Goal: Information Seeking & Learning: Learn about a topic

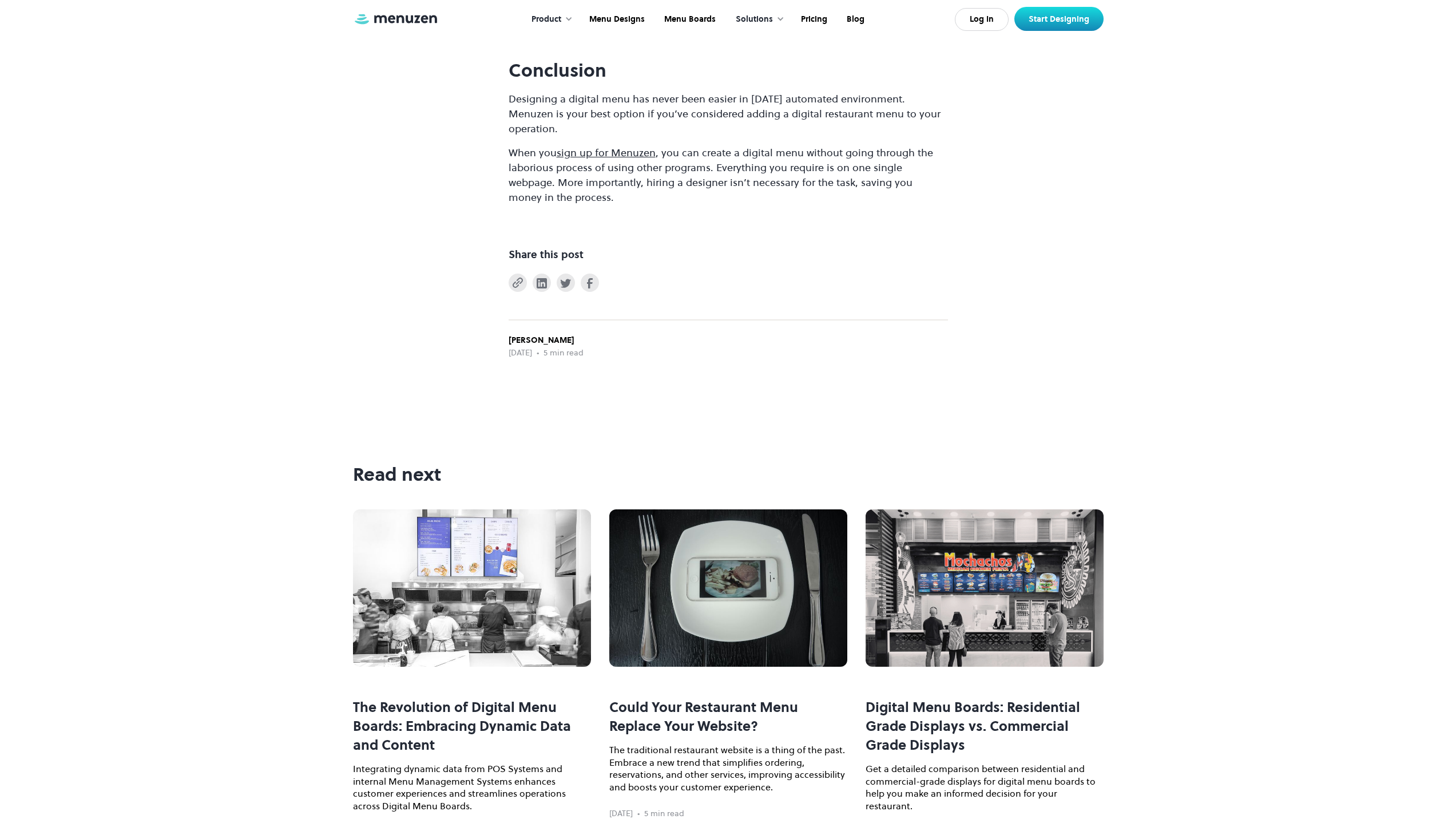
scroll to position [7095, 0]
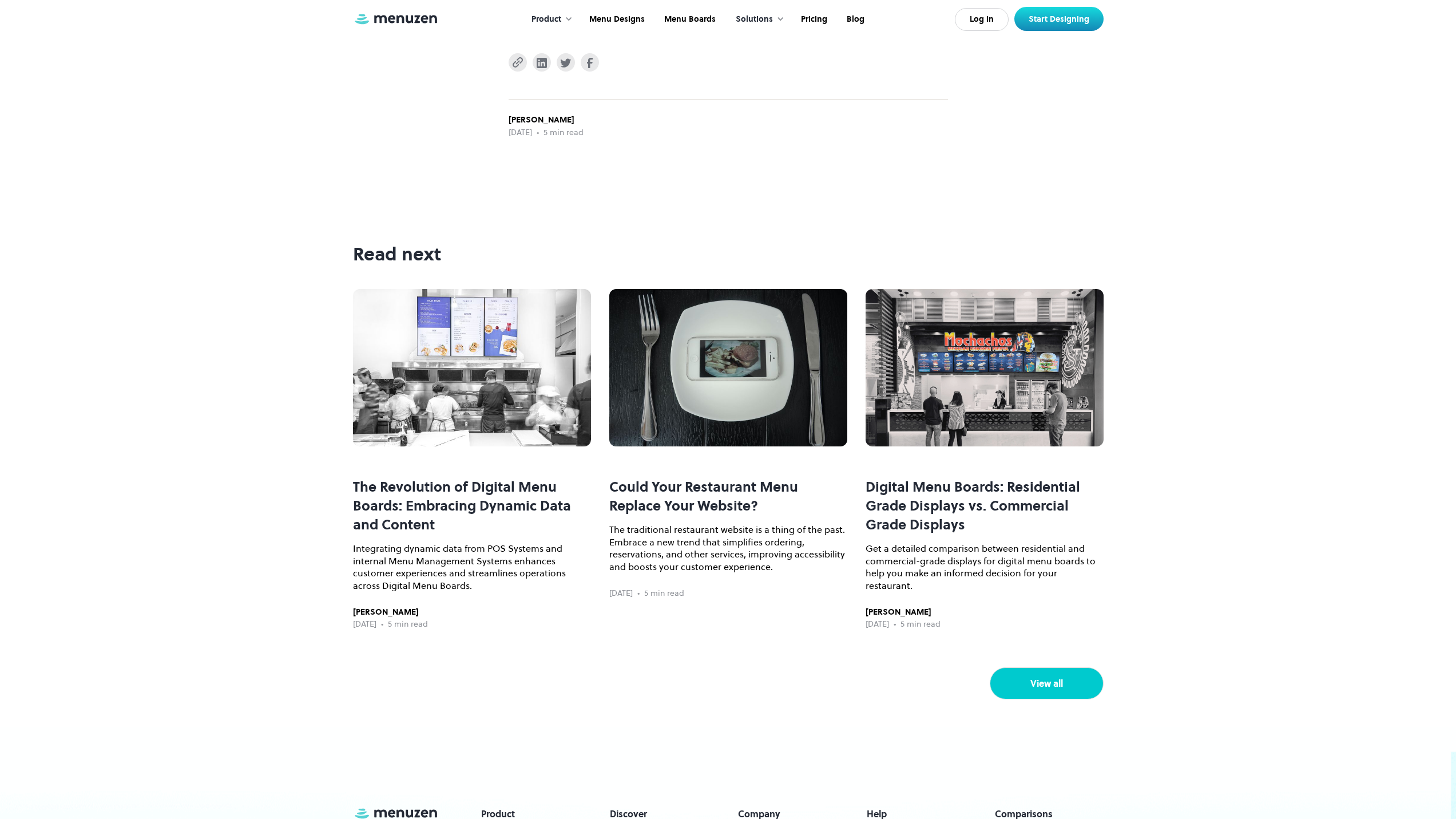
click at [1007, 699] on link "View all" at bounding box center [1046, 682] width 114 height 32
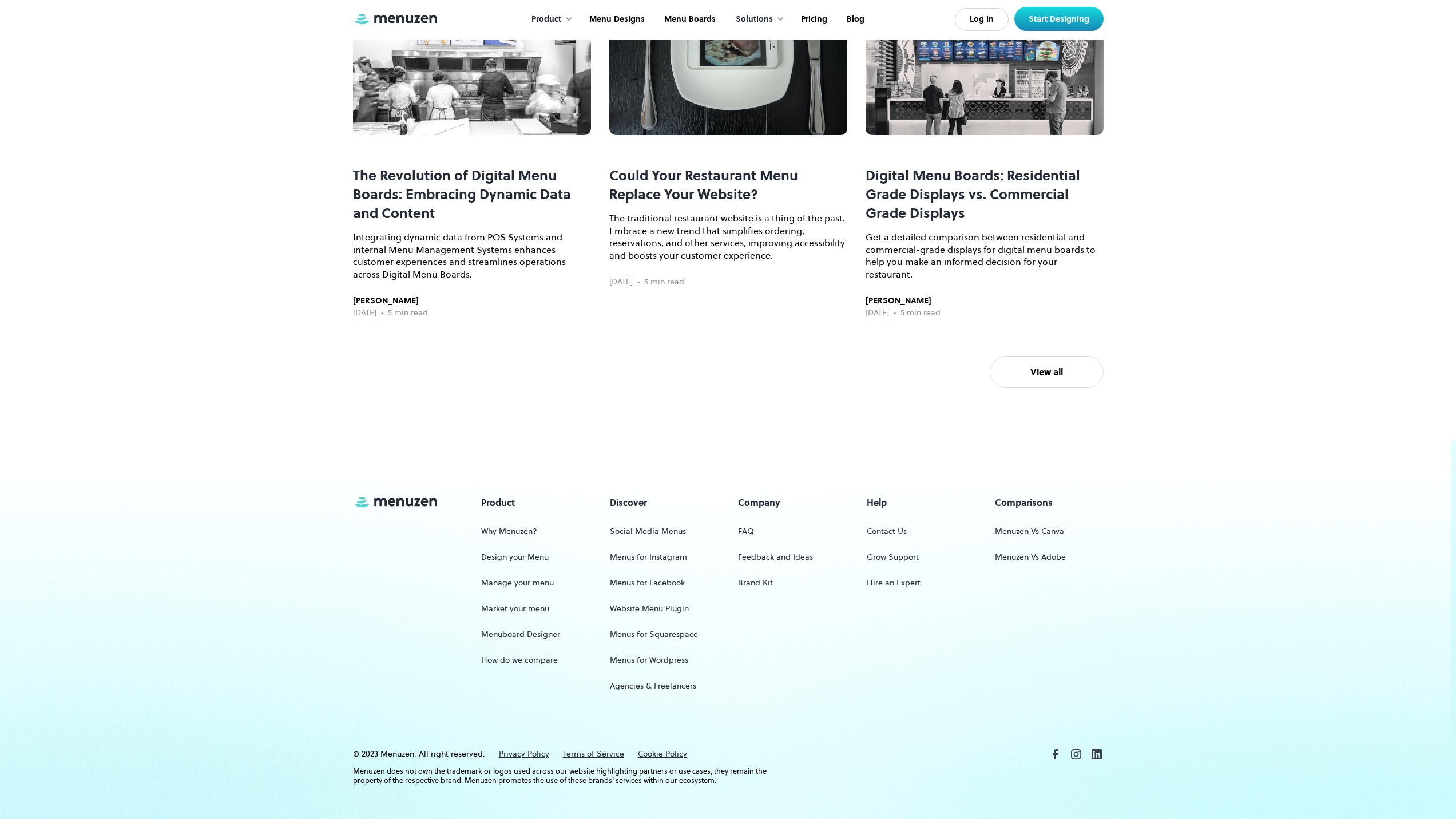
scroll to position [7440, 0]
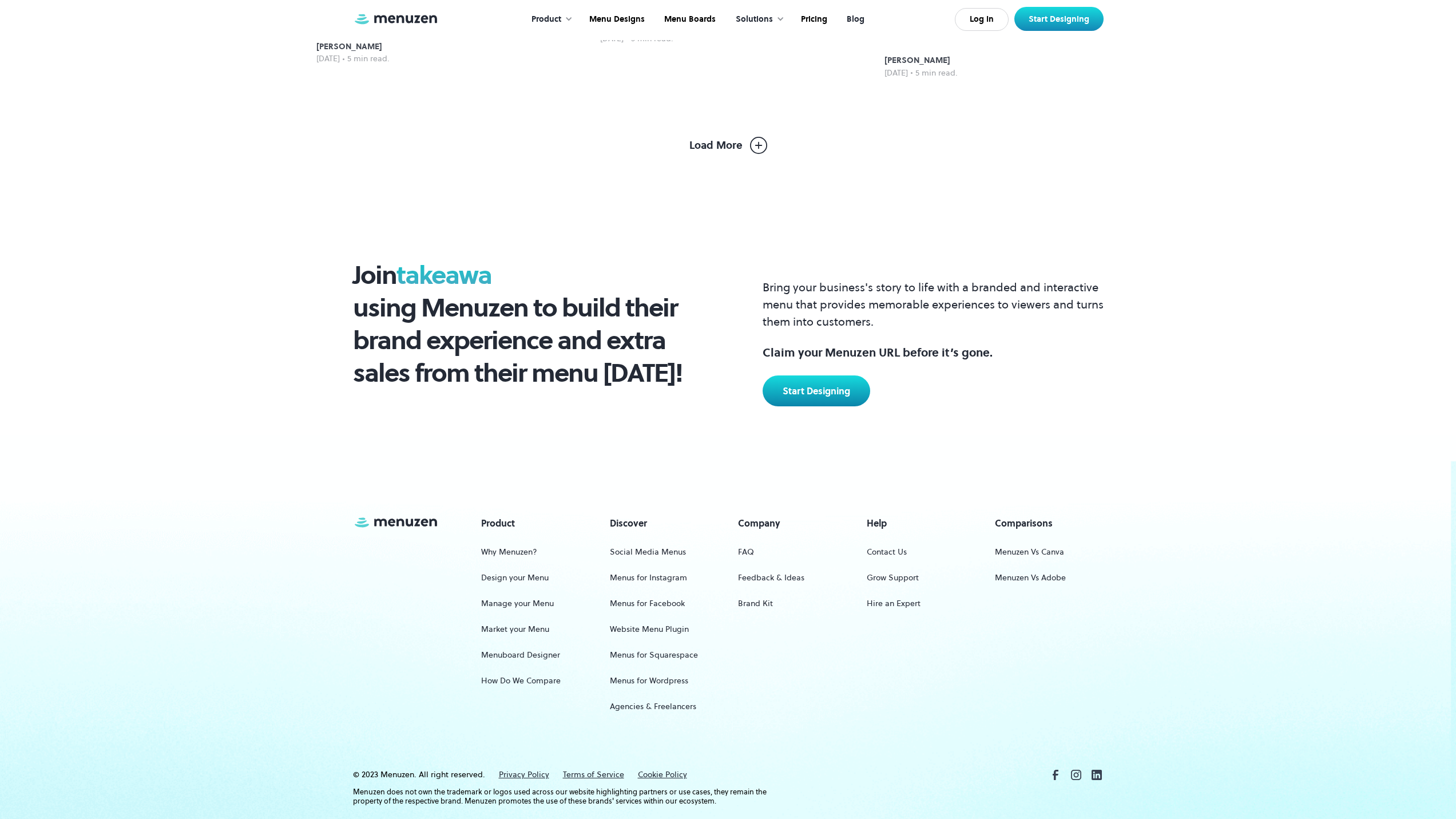
scroll to position [1132, 0]
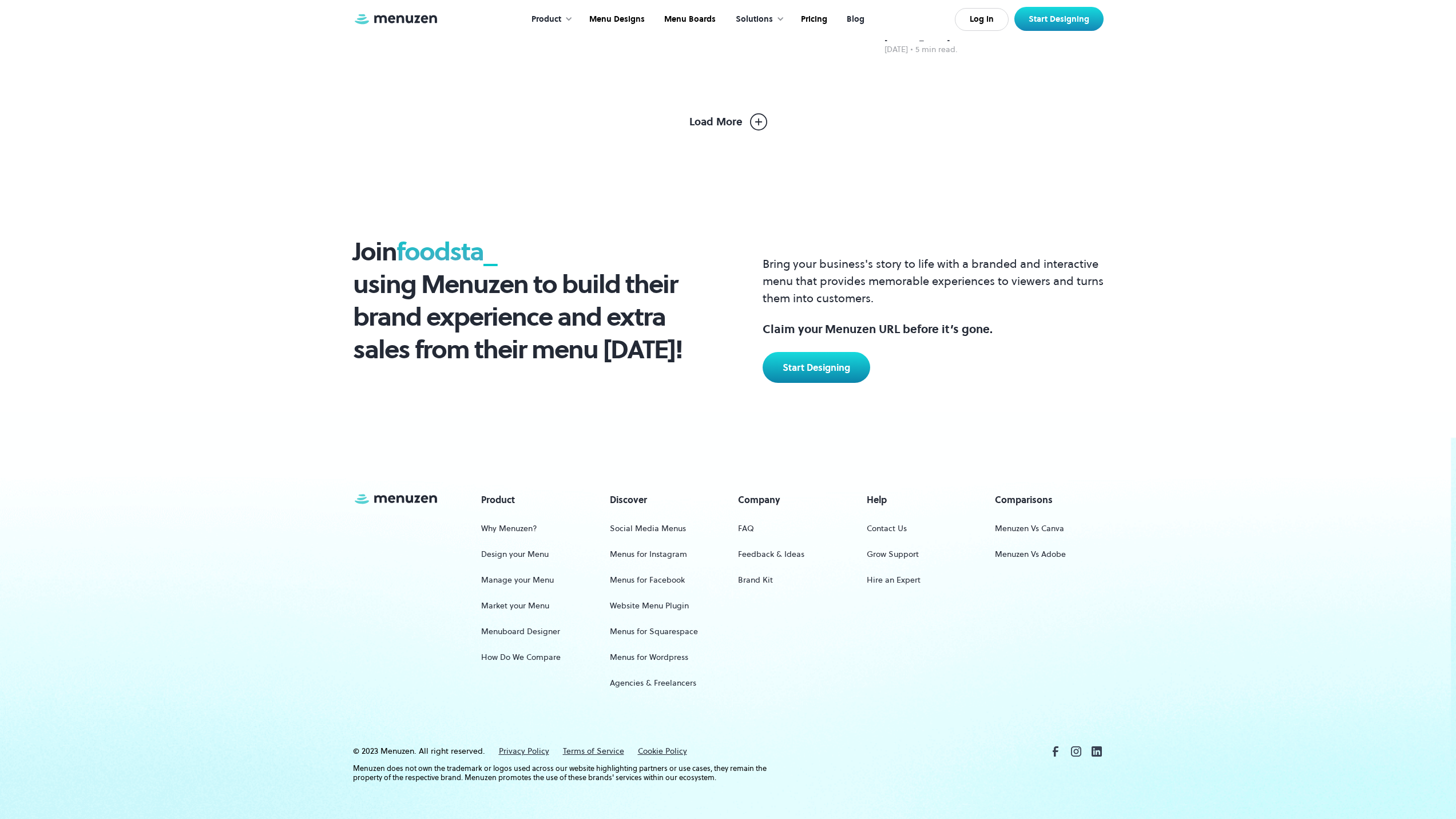
click at [743, 113] on link "Load More" at bounding box center [728, 121] width 78 height 17
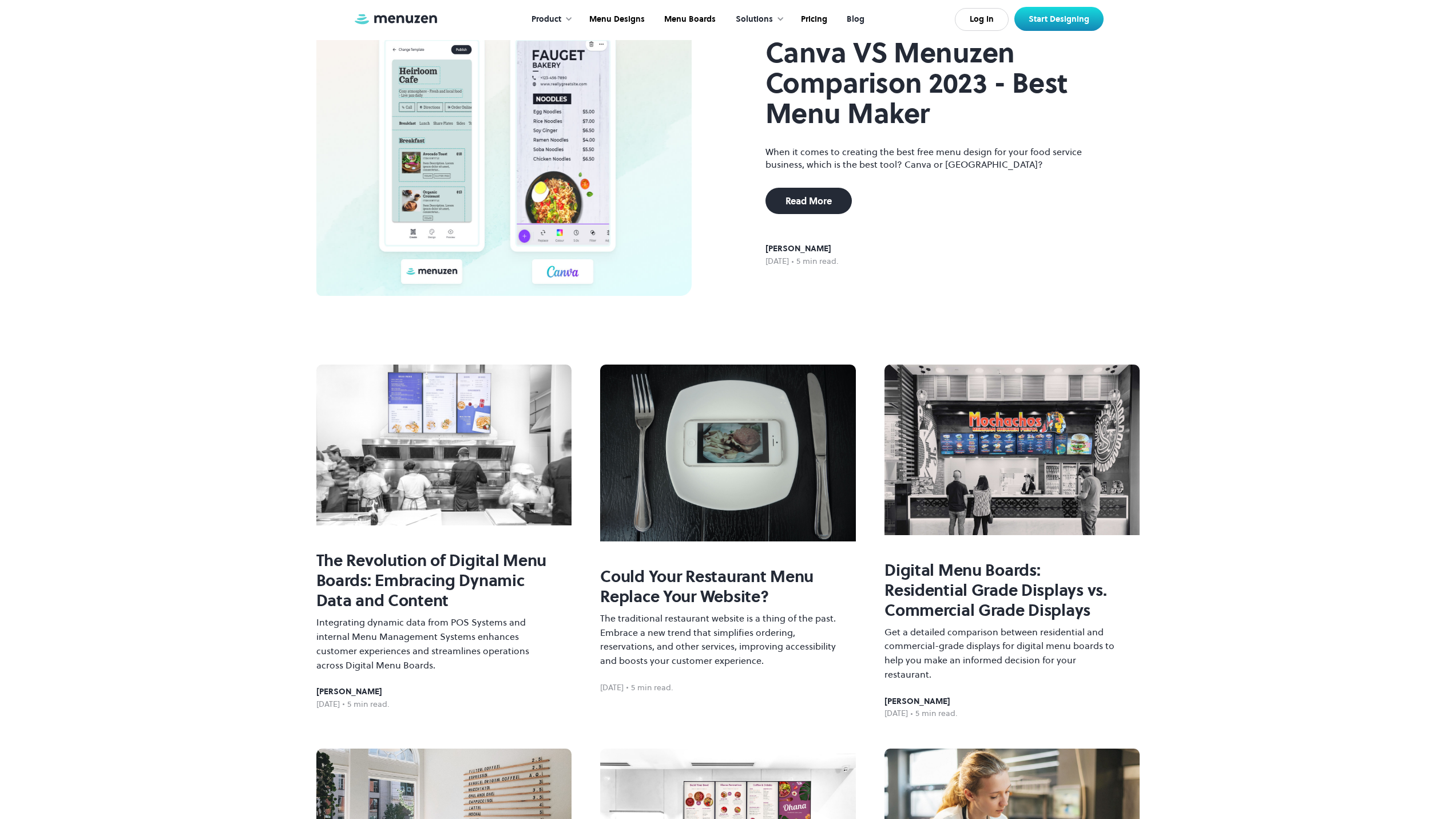
scroll to position [0, 0]
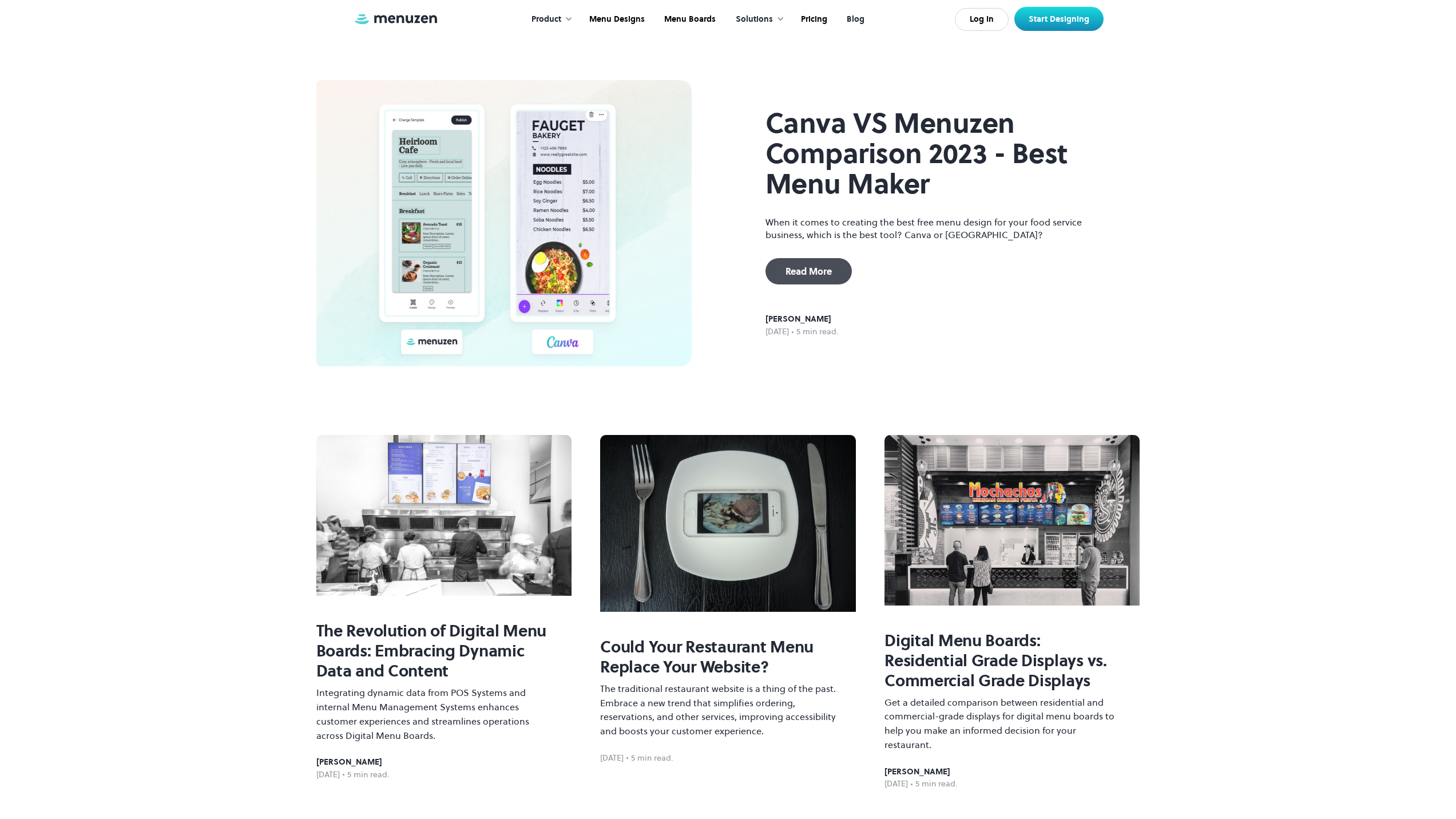
click at [825, 274] on div "Read More" at bounding box center [808, 271] width 47 height 9
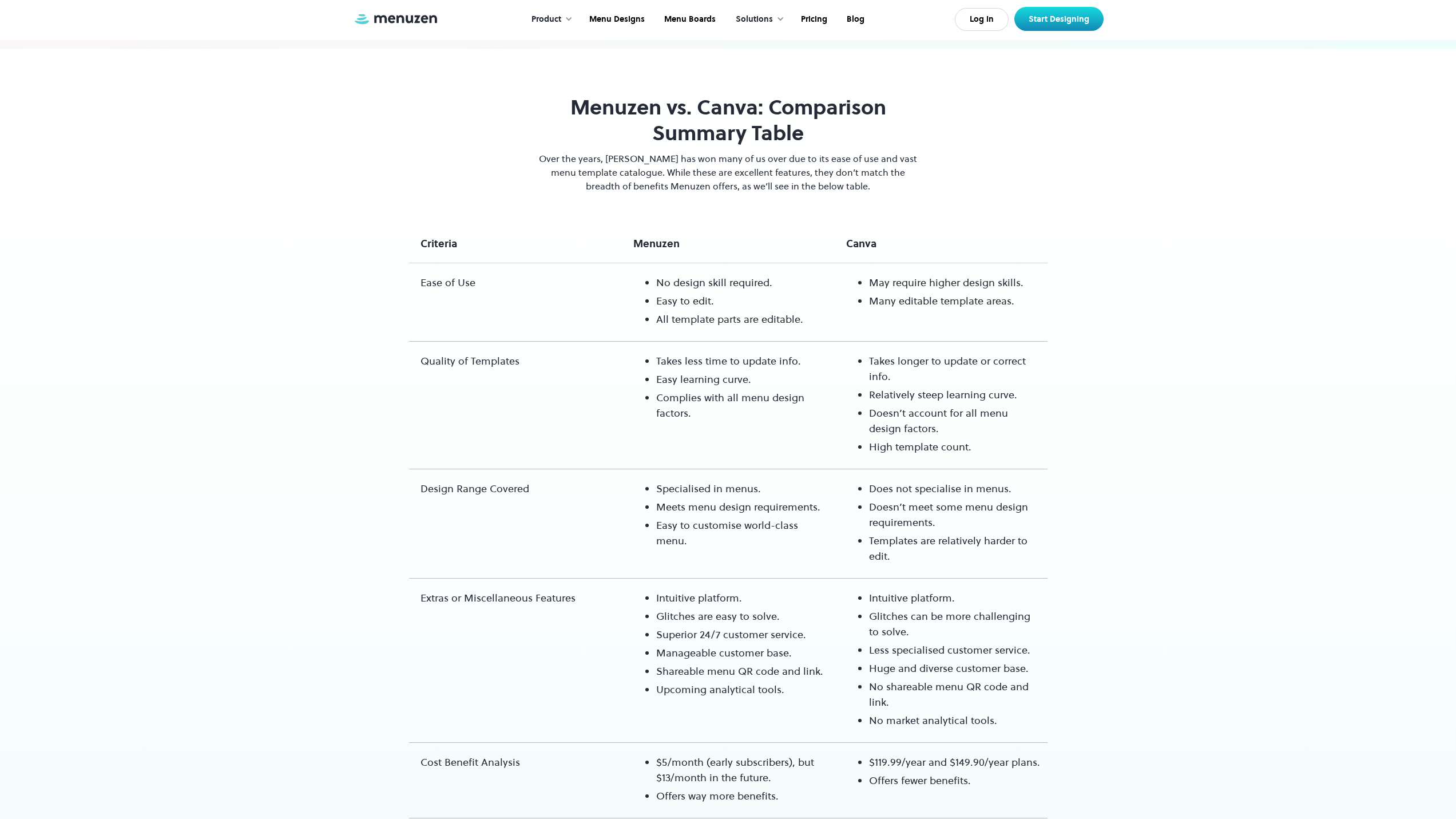
scroll to position [858, 0]
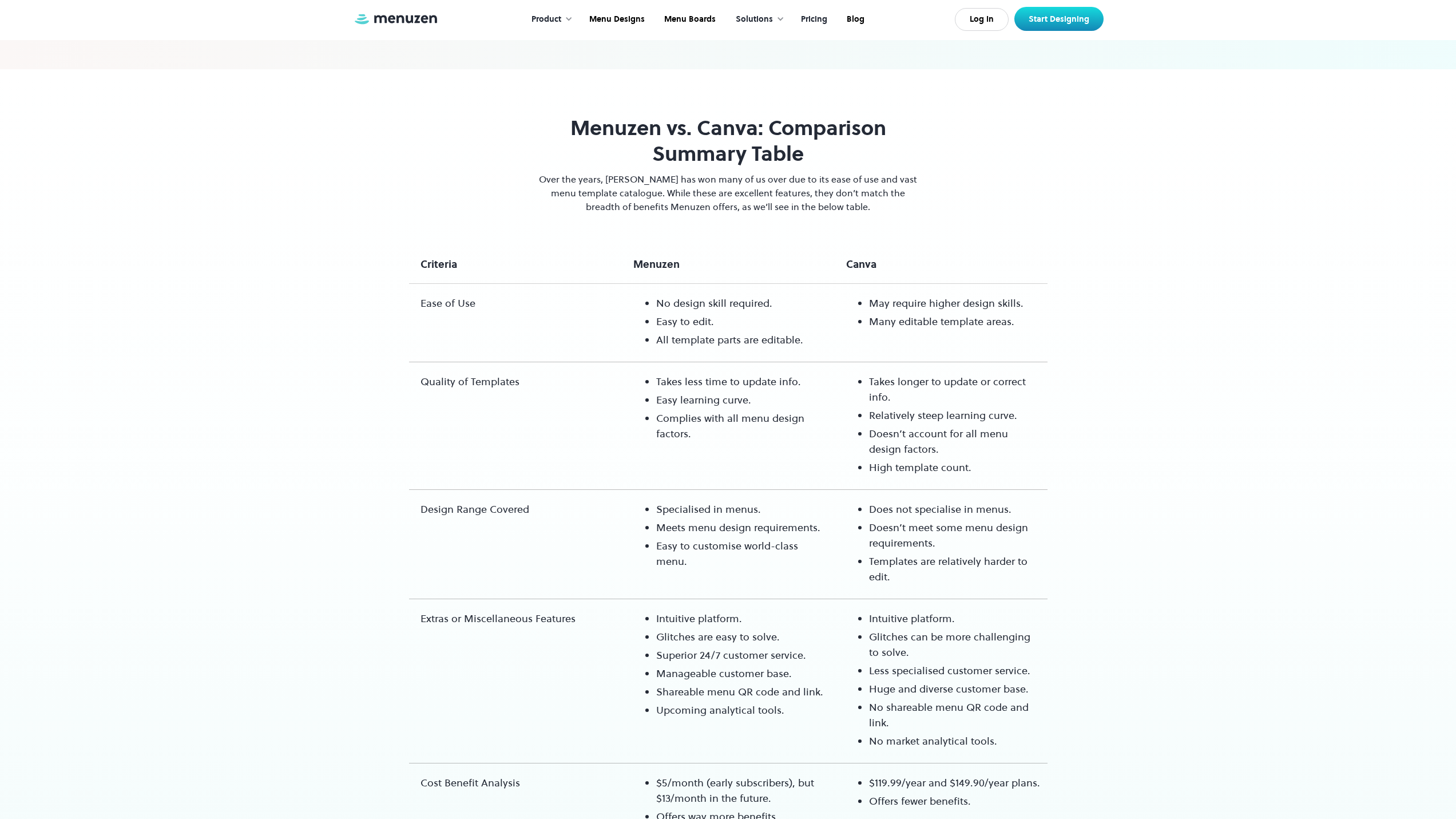
click at [814, 24] on link "Pricing" at bounding box center [813, 19] width 46 height 35
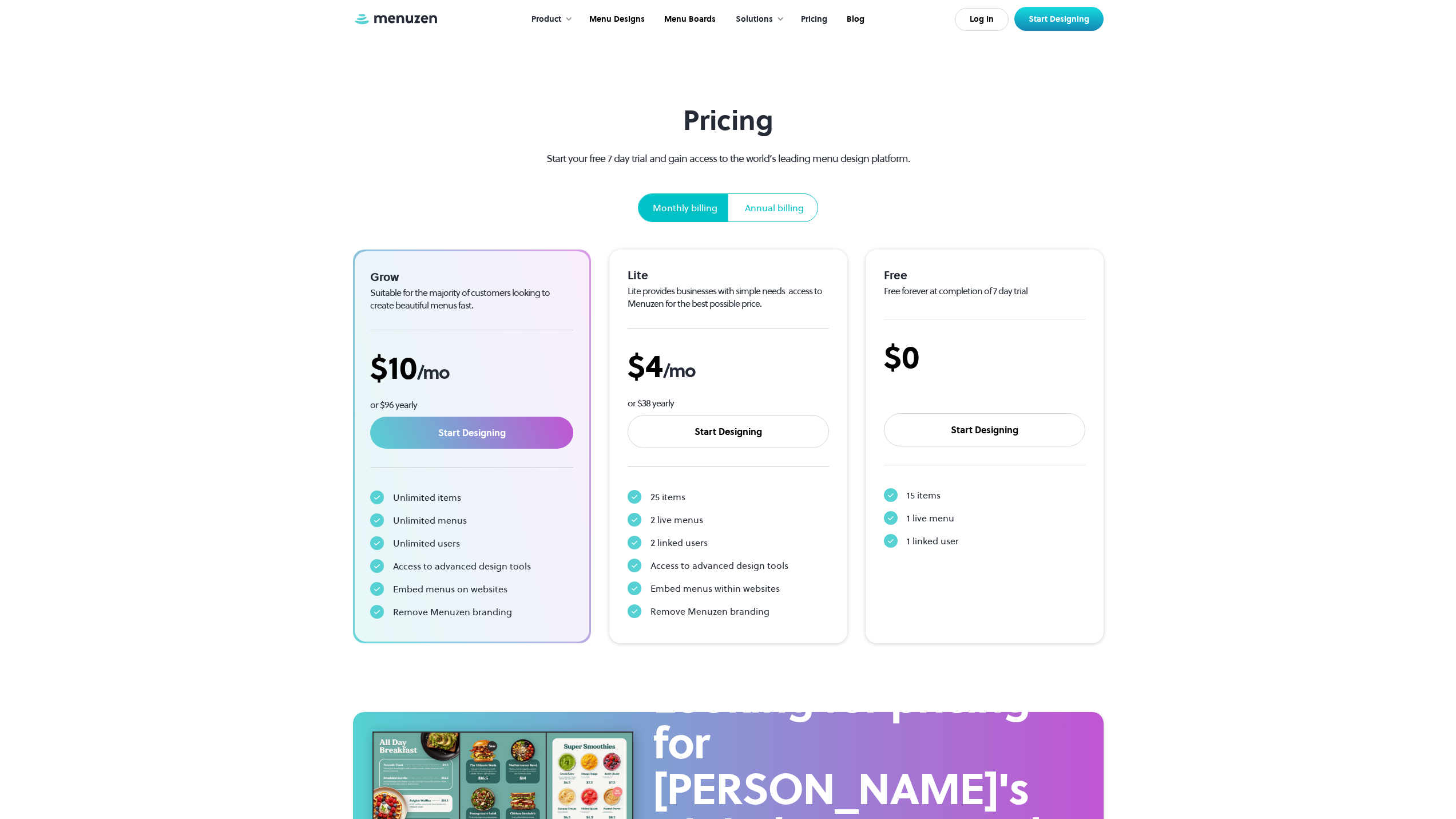
click at [783, 201] on div "Annual billing" at bounding box center [775, 208] width 59 height 14
click at [672, 211] on div "Monthly billing" at bounding box center [685, 208] width 65 height 14
click at [791, 202] on div "Annual billing" at bounding box center [775, 208] width 59 height 14
click at [647, 210] on div "Monthly billing" at bounding box center [684, 208] width 92 height 27
click at [799, 205] on div "Annual billing" at bounding box center [775, 208] width 59 height 14
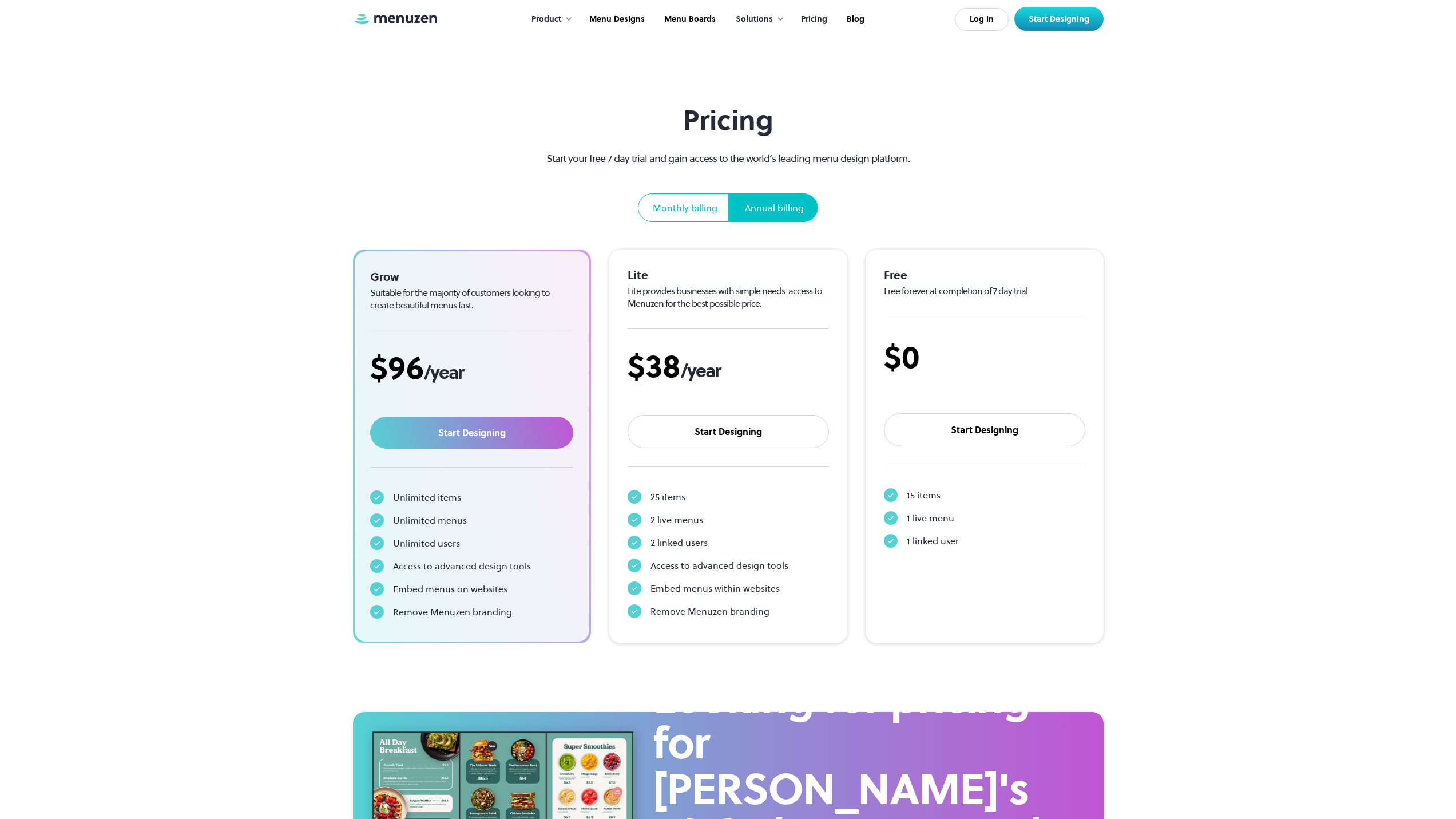
click at [660, 201] on div "Monthly billing" at bounding box center [685, 208] width 65 height 14
